Goal: Information Seeking & Learning: Learn about a topic

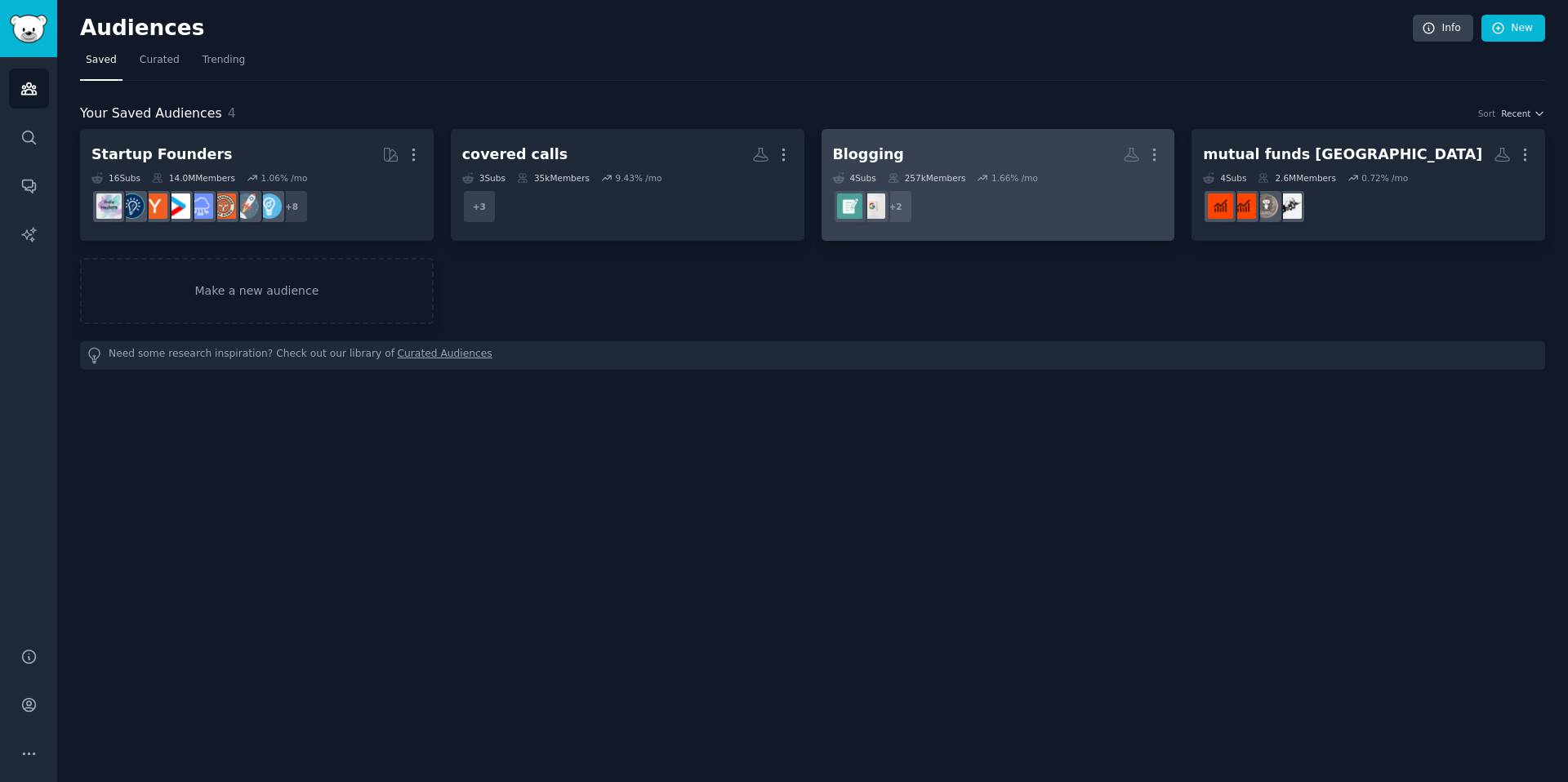
click at [983, 174] on icon at bounding box center [982, 178] width 11 height 11
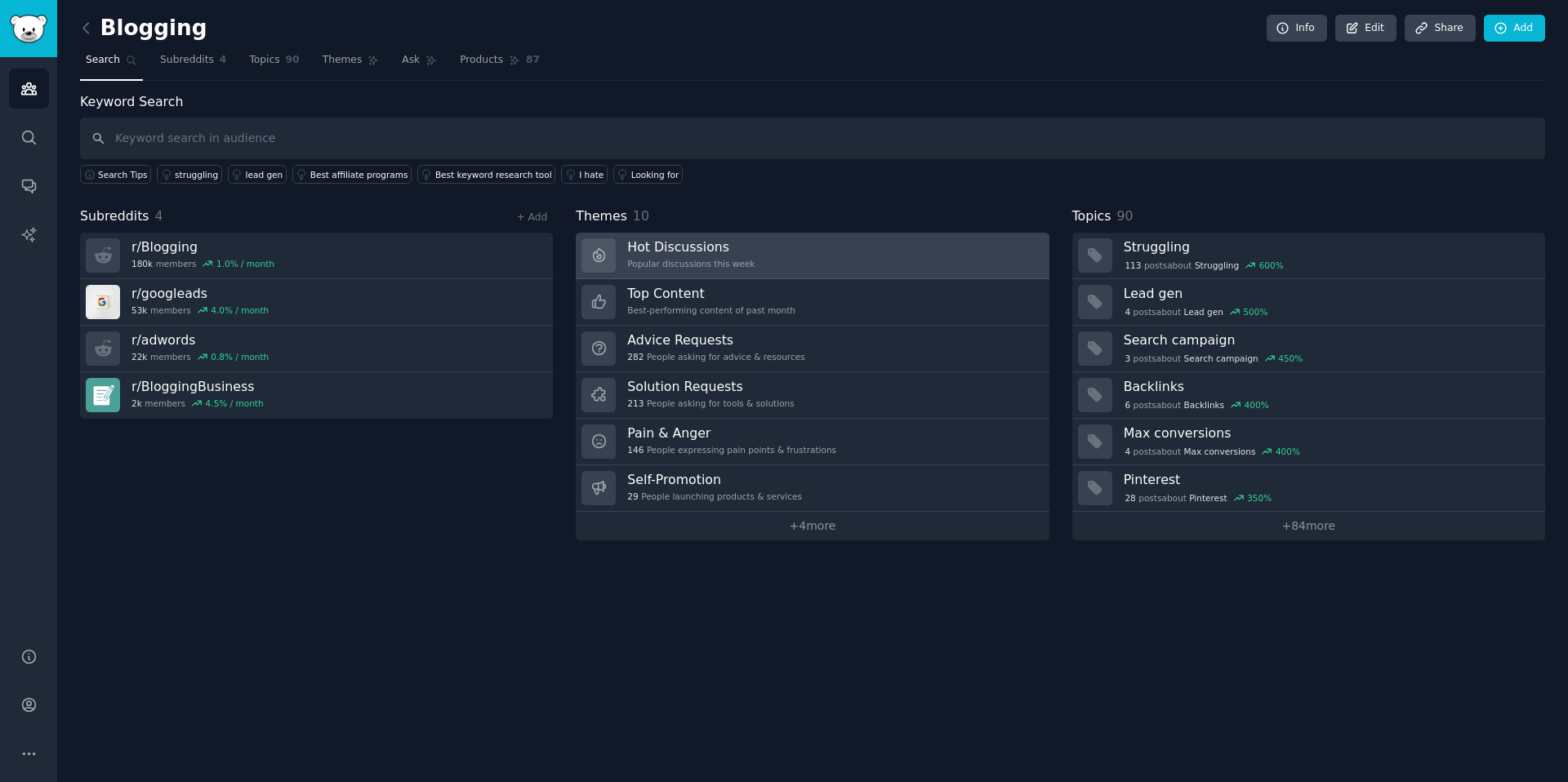
click at [688, 241] on h3 "Hot Discussions" at bounding box center [690, 246] width 127 height 18
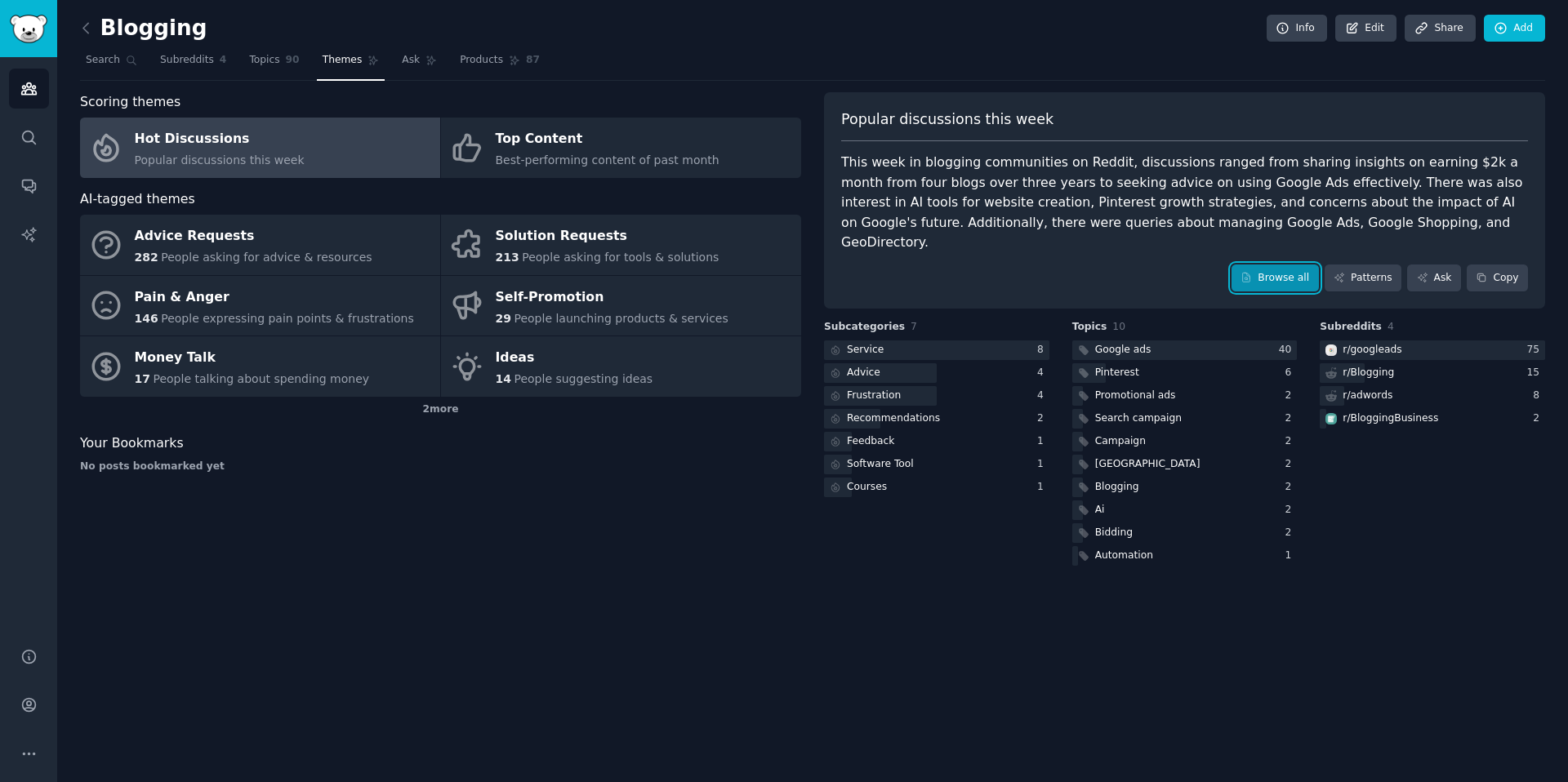
click at [1270, 265] on link "Browse all" at bounding box center [1275, 279] width 87 height 28
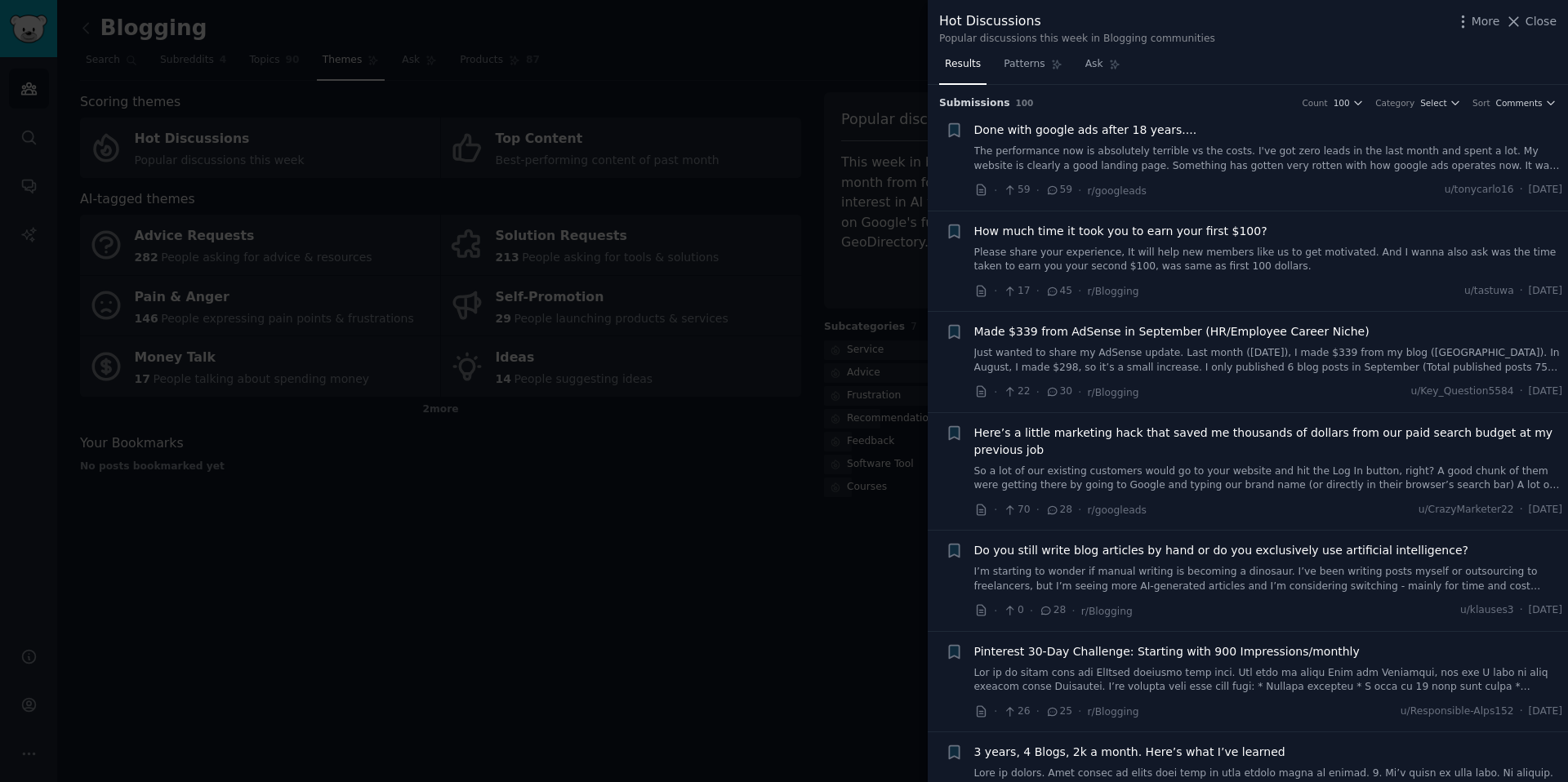
click at [1172, 339] on span "Made $339 from AdSense in September (HR/Employee Career Niche)" at bounding box center [1171, 332] width 396 height 18
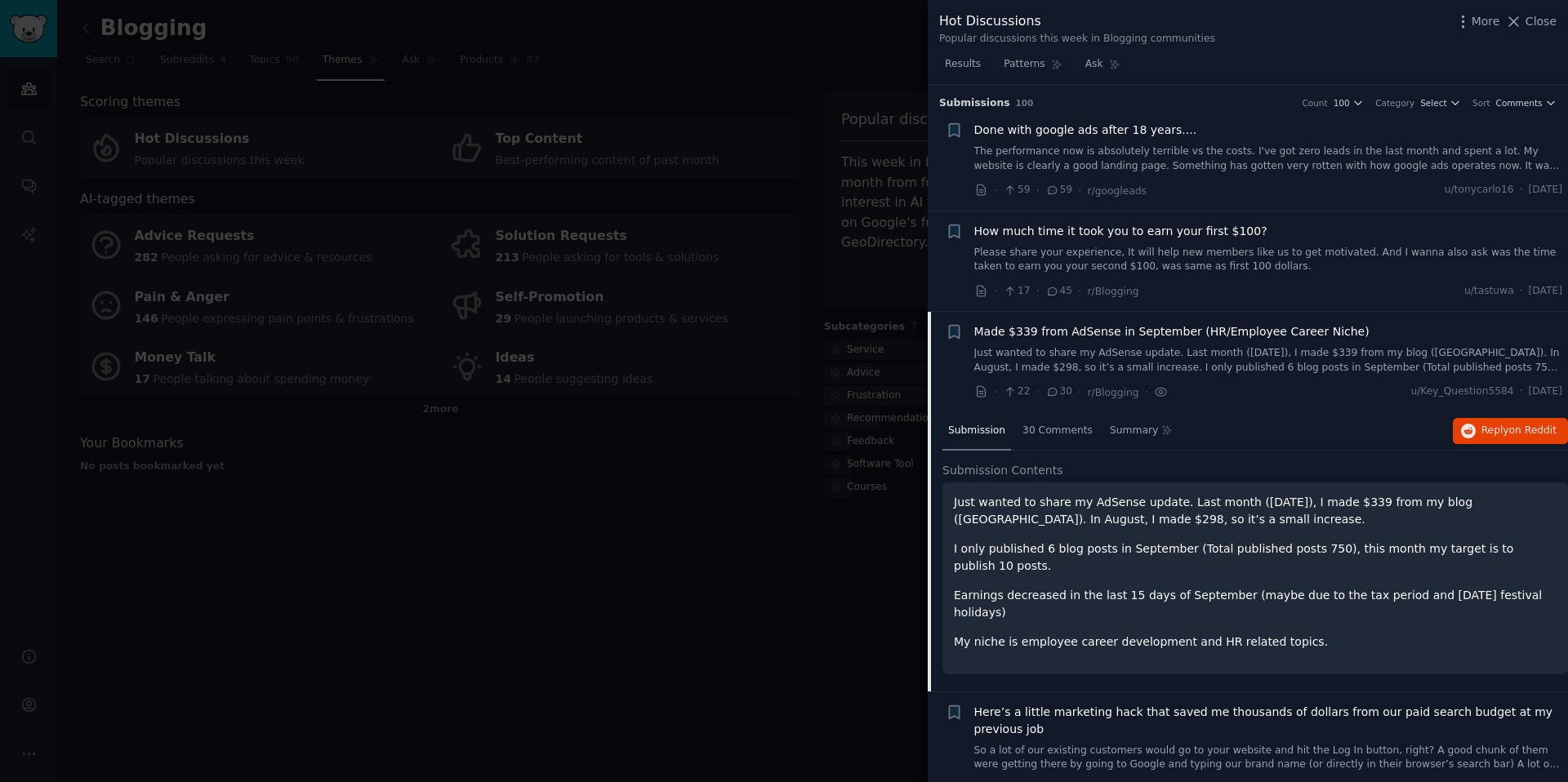
click at [767, 696] on div at bounding box center [784, 391] width 1568 height 782
